Goal: Task Accomplishment & Management: Complete application form

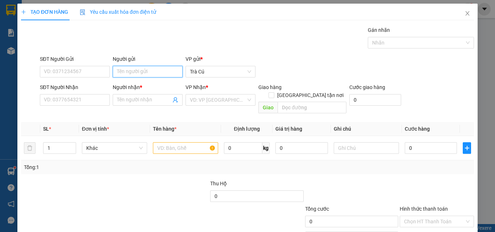
click at [126, 71] on input "Người gửi" at bounding box center [148, 72] width 70 height 12
type input "QTSG"
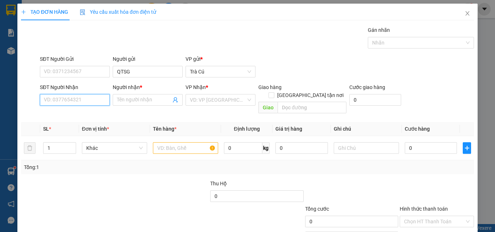
click at [94, 98] on input "SĐT Người Nhận" at bounding box center [75, 100] width 70 height 12
type input "0901790368"
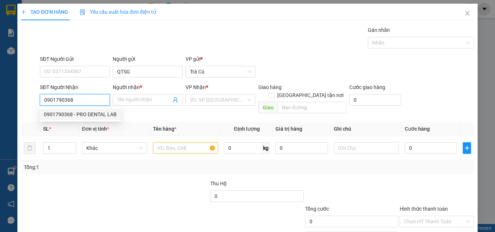
click at [90, 117] on div "0901790368 - PRO DENTAL LAB" at bounding box center [80, 115] width 73 height 8
type input "PRO DENTAL LAB"
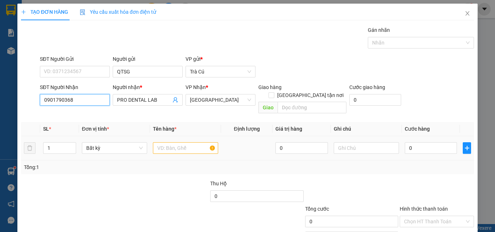
type input "0901790368"
click at [162, 142] on input "text" at bounding box center [185, 148] width 65 height 12
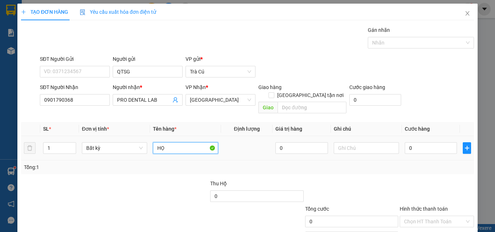
type input "H"
type input "HỘP"
click at [447, 142] on input "0" at bounding box center [431, 148] width 52 height 12
type input "2"
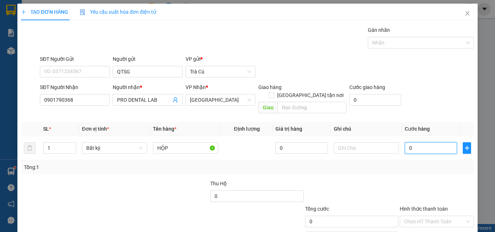
type input "2"
type input "20"
type input "20.000"
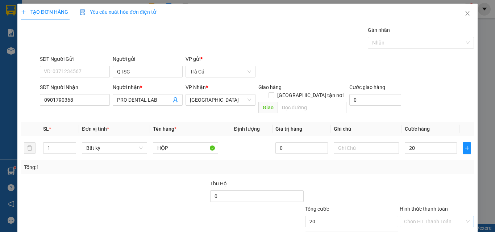
type input "20.000"
click at [431, 219] on input "Hình thức thanh toán" at bounding box center [434, 221] width 61 height 11
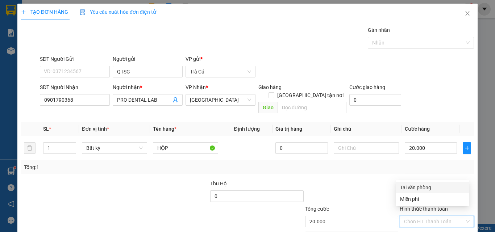
click at [413, 186] on div "Tại văn phòng" at bounding box center [432, 188] width 65 height 8
type input "0"
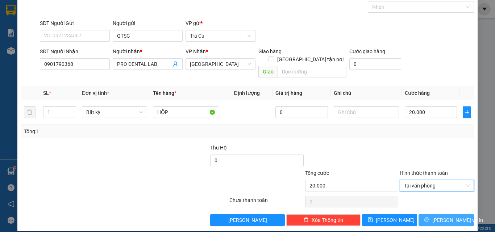
click at [435, 216] on button "[PERSON_NAME] và In" at bounding box center [446, 221] width 55 height 12
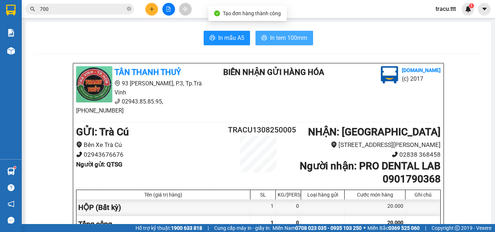
click at [291, 43] on button "In tem 100mm" at bounding box center [285, 38] width 58 height 15
